Goal: Information Seeking & Learning: Learn about a topic

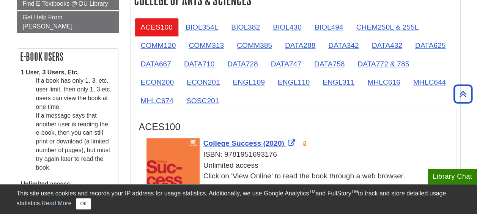
scroll to position [279, 0]
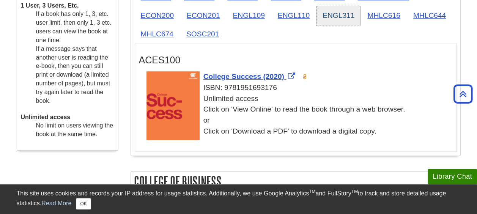
click at [347, 17] on link "ENGL311" at bounding box center [338, 15] width 44 height 19
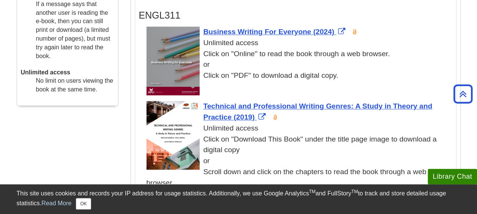
scroll to position [326, 0]
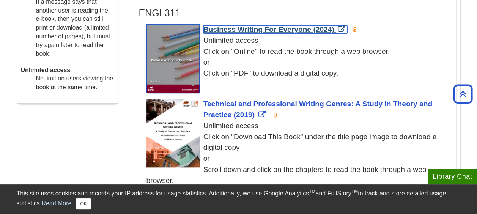
click at [282, 27] on span "Business Writing For Everyone (2024)" at bounding box center [268, 29] width 131 height 8
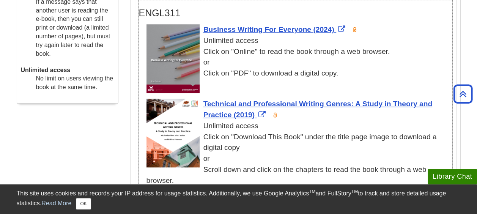
click at [235, 107] on div "Technical and Professional Writing Genres: A Study in Theory and Practice (2019…" at bounding box center [299, 142] width 306 height 87
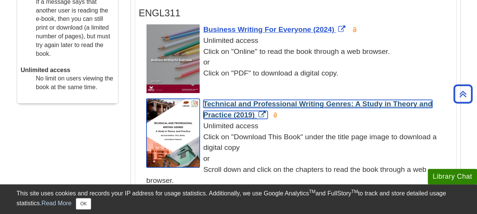
click at [234, 109] on span "Technical and Professional Writing Genres: A Study in Theory and Practice (2019)" at bounding box center [317, 109] width 229 height 19
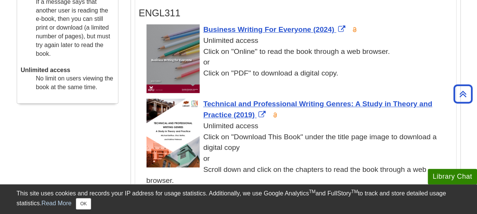
drag, startPoint x: 472, startPoint y: 21, endPoint x: 473, endPoint y: 28, distance: 6.6
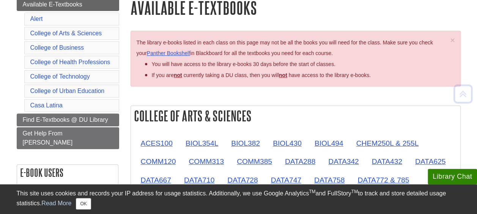
scroll to position [102, 0]
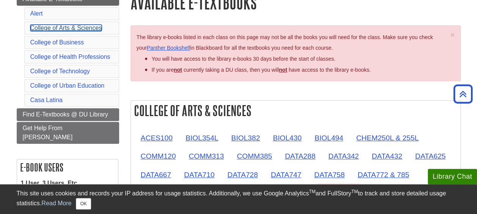
click at [92, 25] on link "College of Arts & Sciences" at bounding box center [66, 28] width 72 height 6
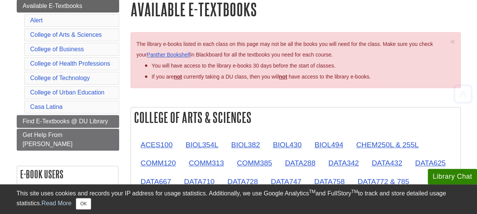
scroll to position [100, 0]
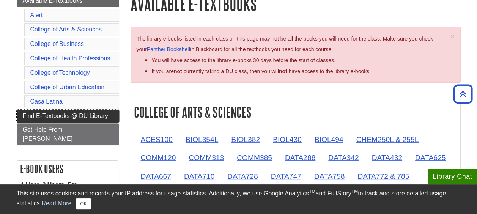
click at [74, 113] on span "Find E-Textbooks @ DU Library" at bounding box center [65, 116] width 85 height 6
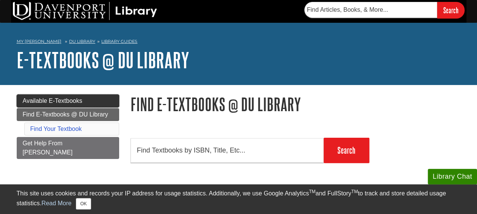
click at [36, 102] on span "Available E-Textbooks" at bounding box center [53, 100] width 60 height 6
